Goal: Navigation & Orientation: Go to known website

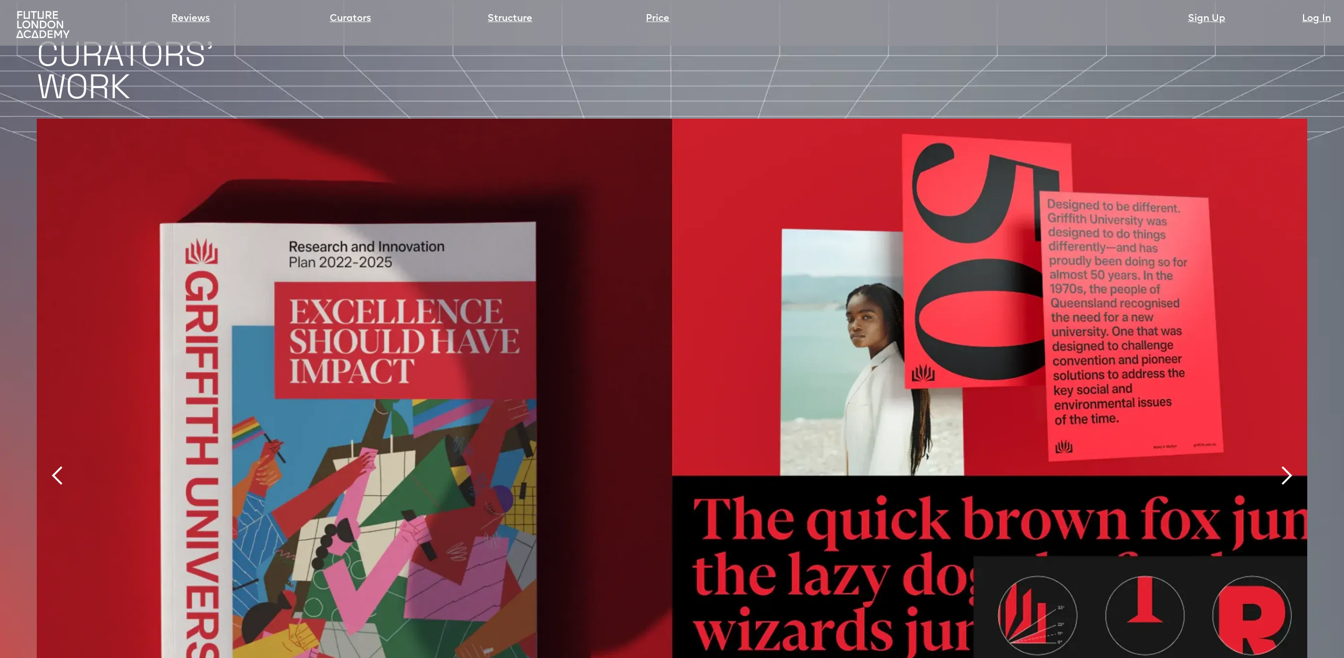
scroll to position [2647, 0]
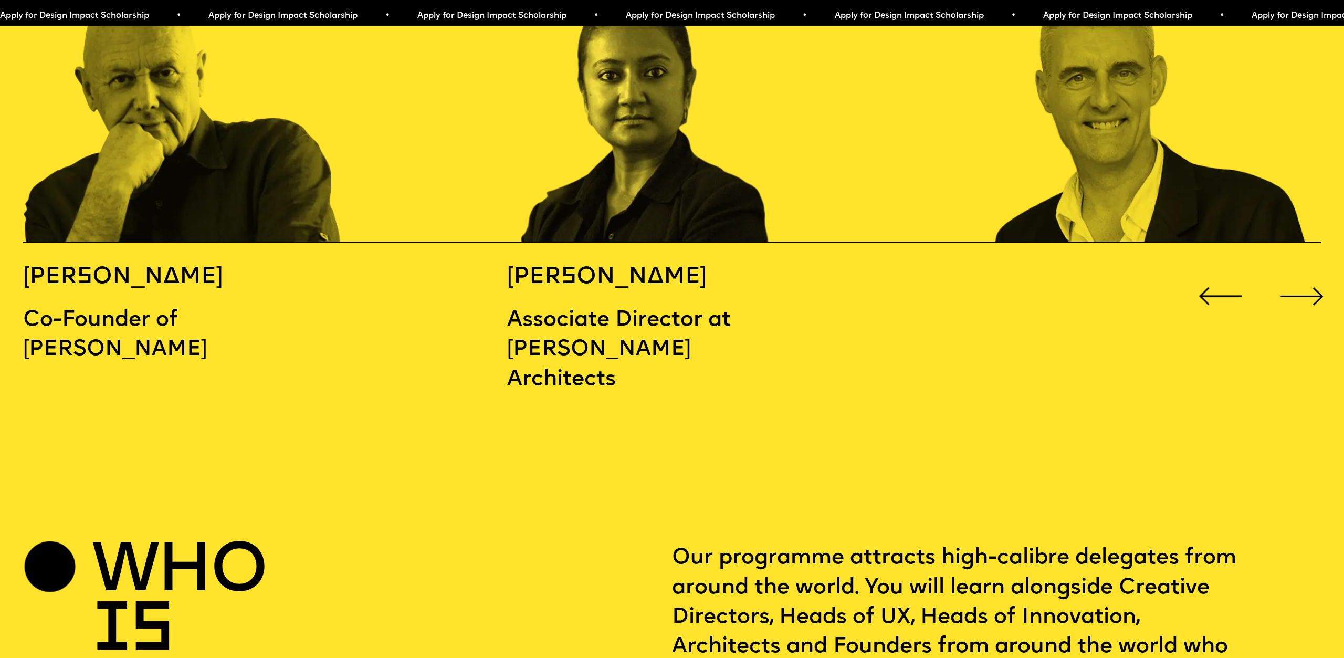
scroll to position [2099, 0]
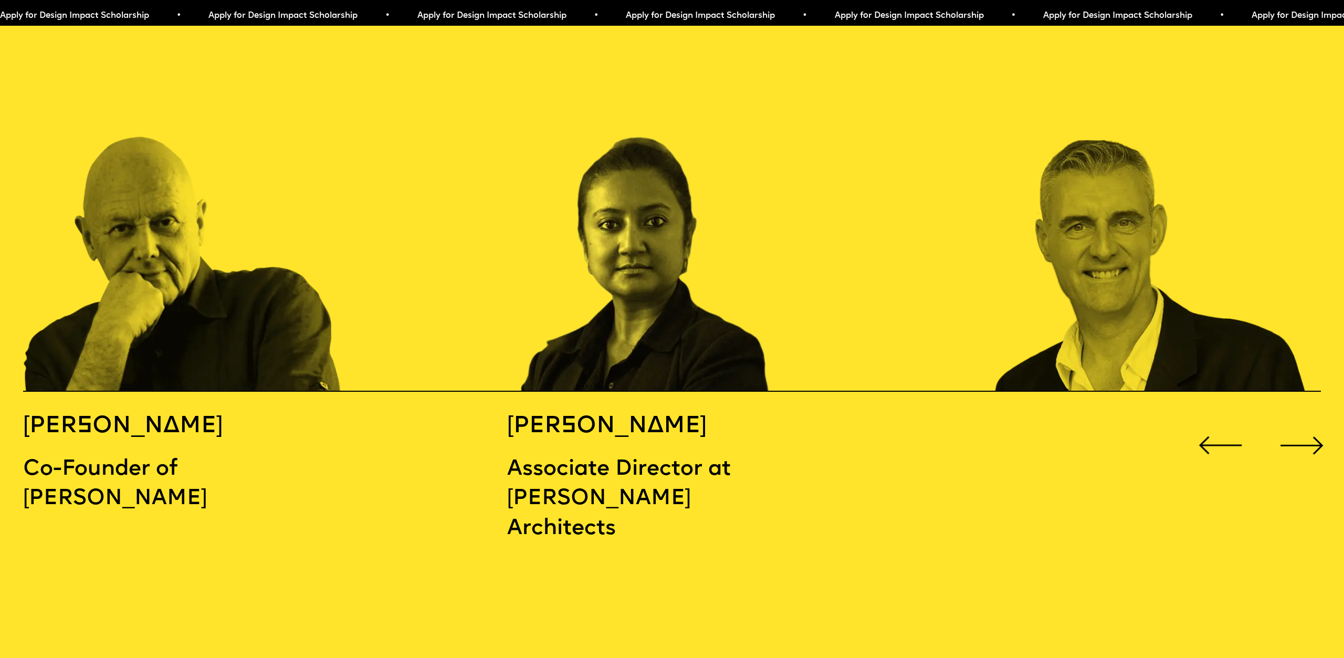
click at [1292, 418] on div "Next slide" at bounding box center [1302, 445] width 54 height 54
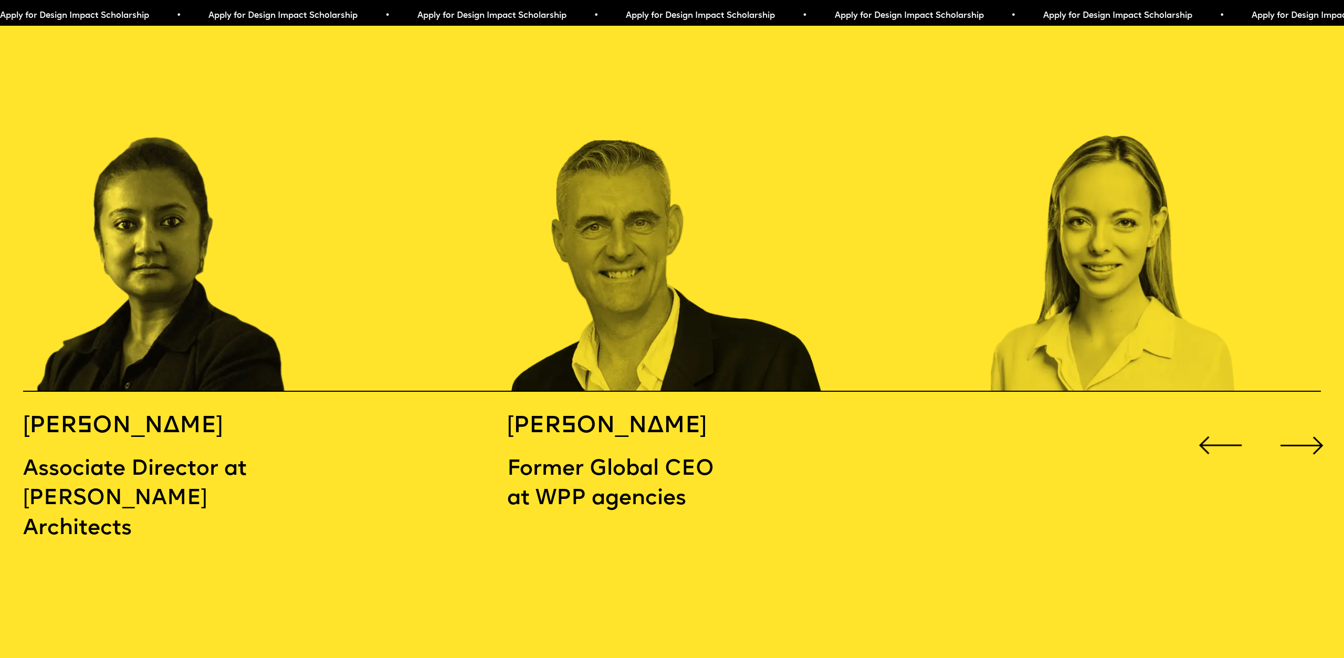
click at [1292, 418] on div "Next slide" at bounding box center [1302, 445] width 54 height 54
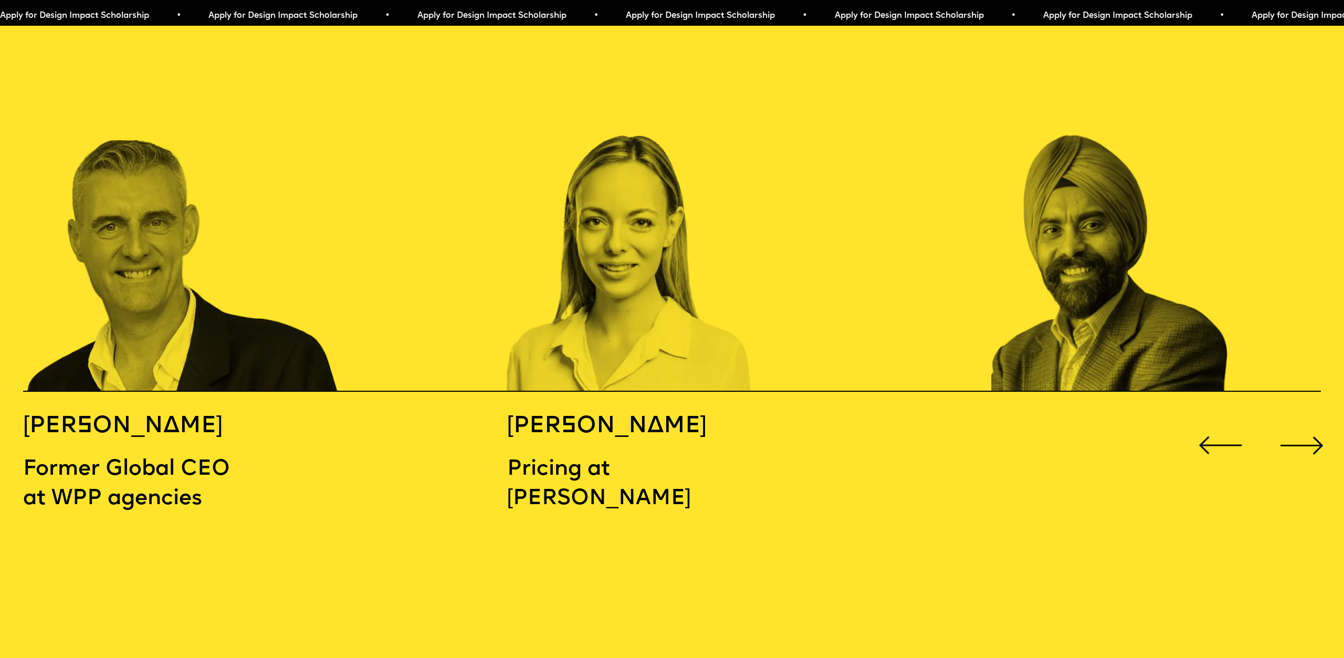
click at [1292, 418] on div "Next slide" at bounding box center [1302, 445] width 54 height 54
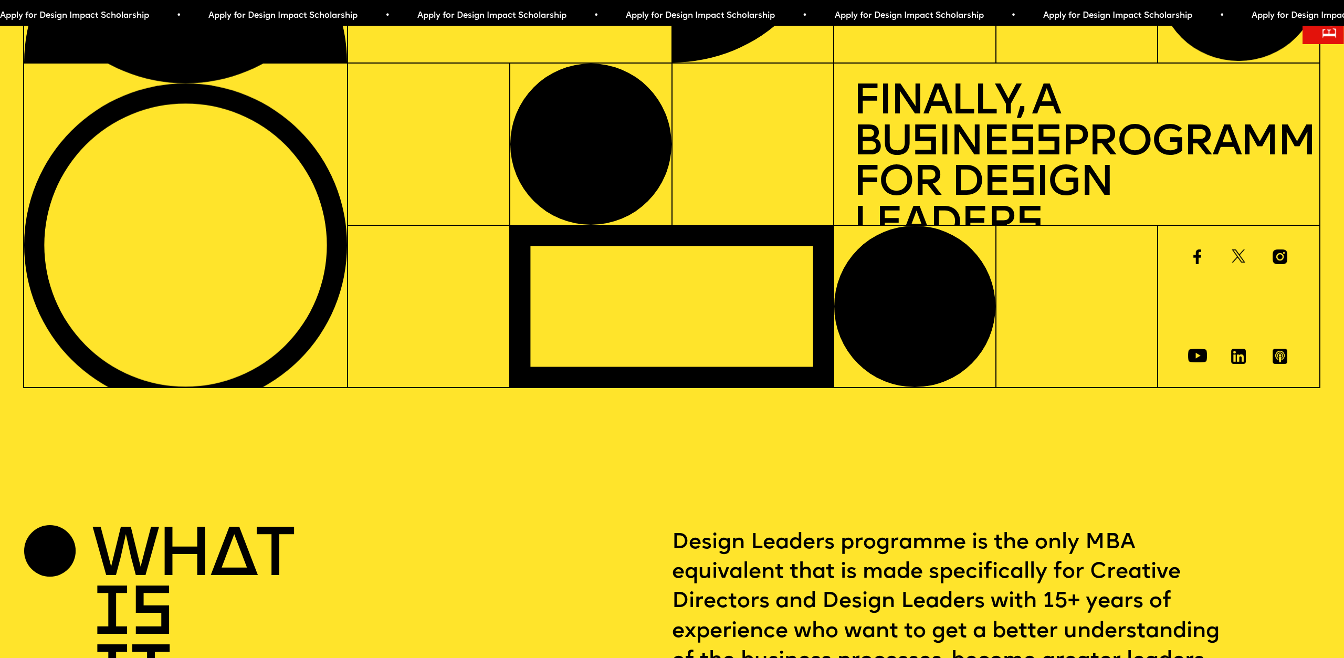
scroll to position [0, 0]
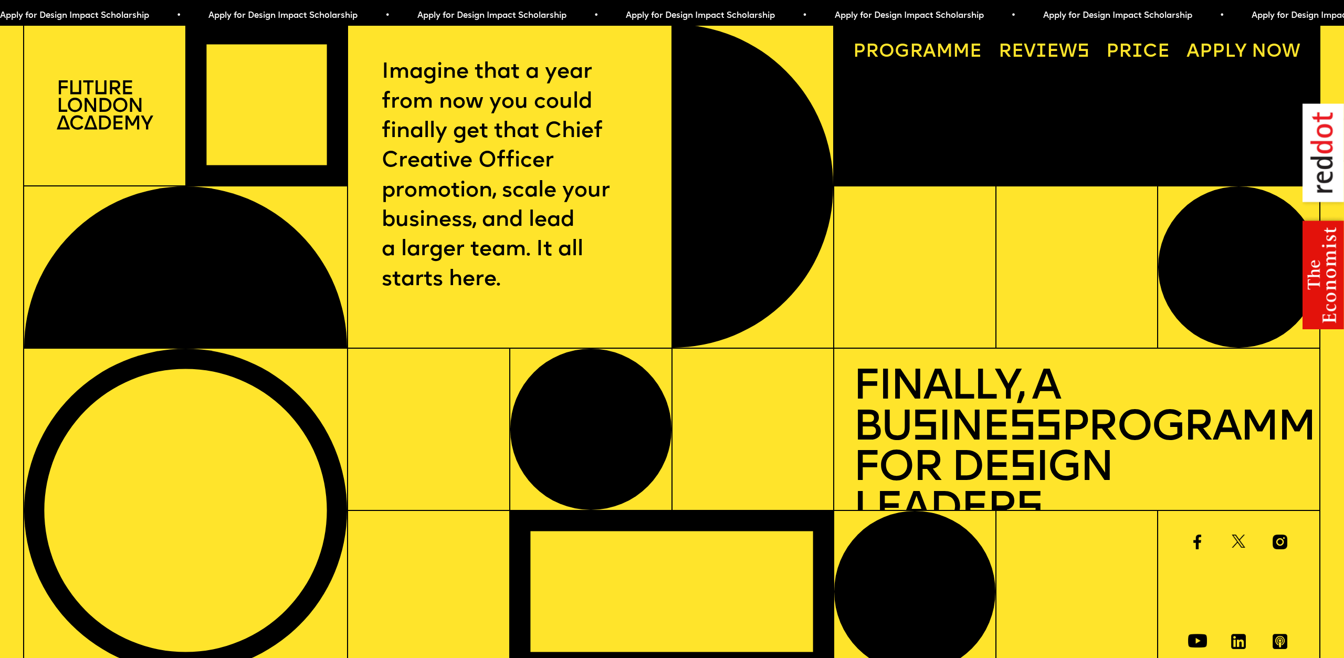
drag, startPoint x: 56, startPoint y: 81, endPoint x: 142, endPoint y: 140, distance: 104.0
click at [142, 140] on div at bounding box center [105, 105] width 162 height 162
click at [136, 119] on img at bounding box center [105, 104] width 97 height 49
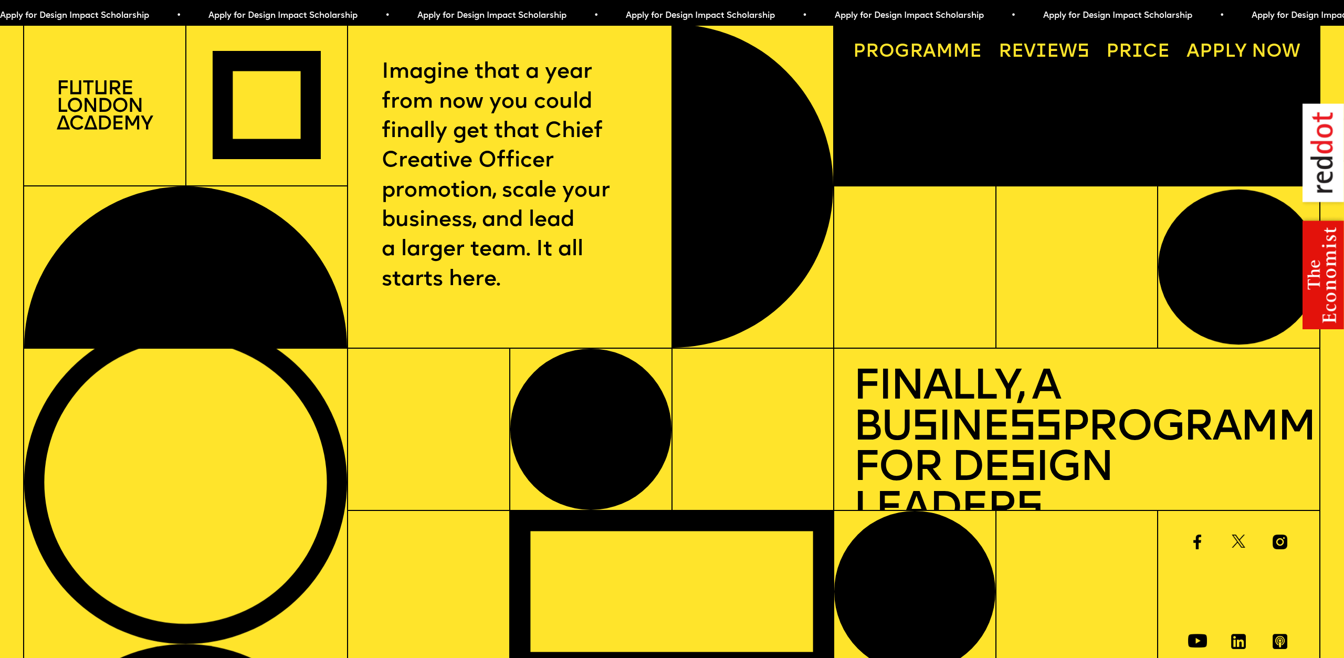
click at [136, 119] on img at bounding box center [105, 104] width 97 height 49
